Goal: Task Accomplishment & Management: Manage account settings

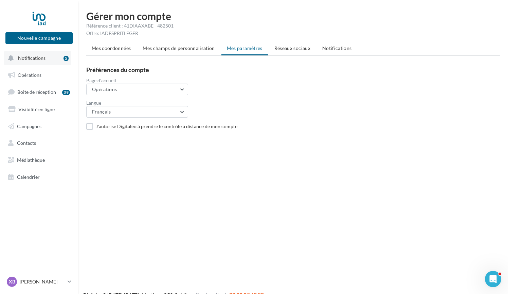
click at [37, 58] on span "Notifications" at bounding box center [32, 58] width 28 height 6
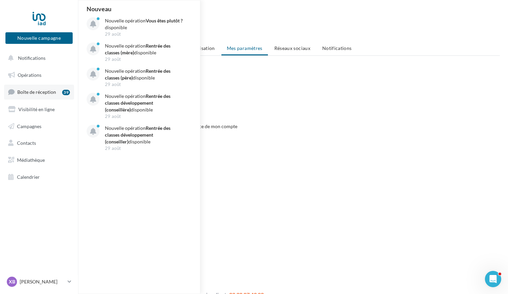
click at [34, 92] on span "Boîte de réception" at bounding box center [36, 92] width 39 height 6
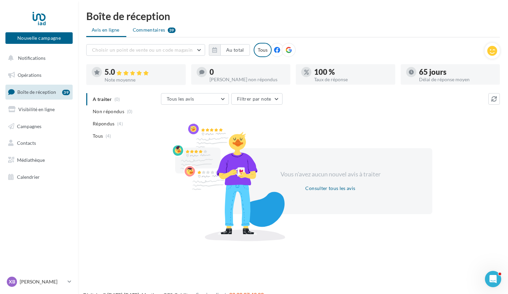
click at [157, 31] on span "Commentaires" at bounding box center [149, 30] width 33 height 7
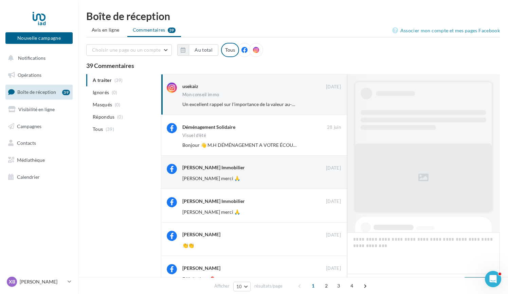
scroll to position [290, 0]
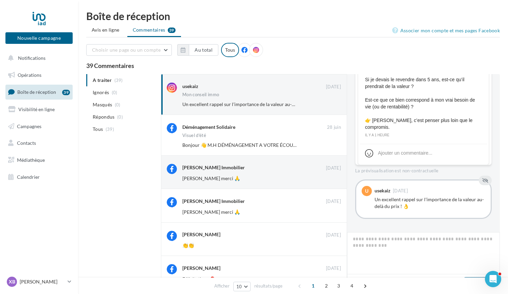
click at [136, 173] on div "A traiter (39) Ignorés (0) [GEOGRAPHIC_DATA] (0) Répondus (0) Tous (39) usekaiz…" at bounding box center [293, 269] width 414 height 390
click at [31, 58] on span "Notifications" at bounding box center [32, 58] width 28 height 6
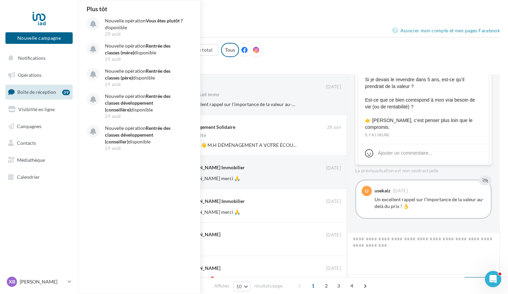
click at [299, 52] on div "Choisir une page ou un compte [PERSON_NAME] Immobilier (Longwy) xavierberrardim…" at bounding box center [293, 53] width 414 height 20
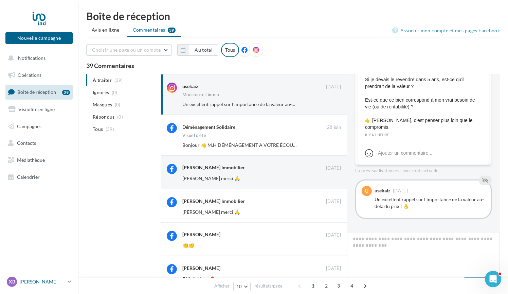
click at [40, 281] on p "[PERSON_NAME]" at bounding box center [42, 281] width 45 height 7
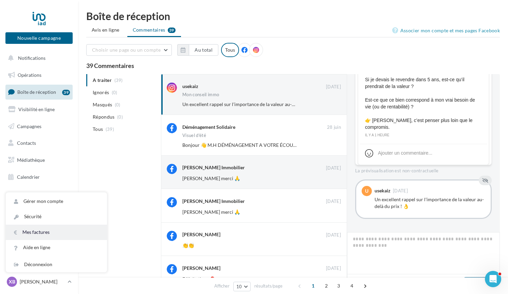
click at [41, 232] on link "Mes factures" at bounding box center [56, 232] width 101 height 15
